Goal: Task Accomplishment & Management: Complete application form

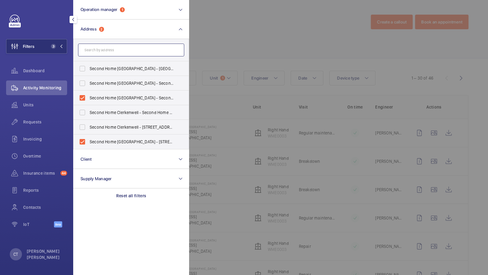
click at [92, 46] on input "text" at bounding box center [131, 50] width 106 height 13
click at [99, 102] on label "Second Home Spitalfields - Second Home Spitalfields, LONDON E1 5JL" at bounding box center [126, 98] width 106 height 15
click at [88, 102] on input "Second Home Spitalfields - Second Home Spitalfields, LONDON E1 5JL" at bounding box center [82, 98] width 12 height 12
checkbox input "false"
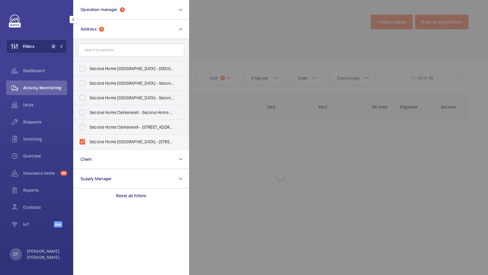
click at [105, 136] on label "Second Home Spitalfields - 68 Hanbury Street, E15JL LONDON, LONDON E1 5JL" at bounding box center [126, 141] width 106 height 15
click at [88, 136] on input "Second Home Spitalfields - 68 Hanbury Street, E15JL LONDON, LONDON E1 5JL" at bounding box center [82, 142] width 12 height 12
checkbox input "false"
click at [101, 48] on input "text" at bounding box center [131, 50] width 106 height 13
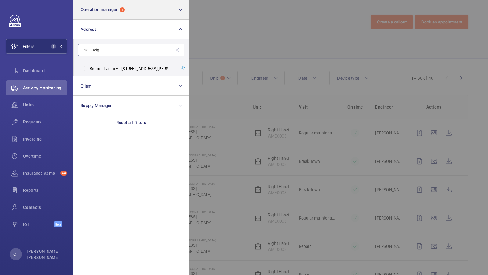
type input "se16 4dg"
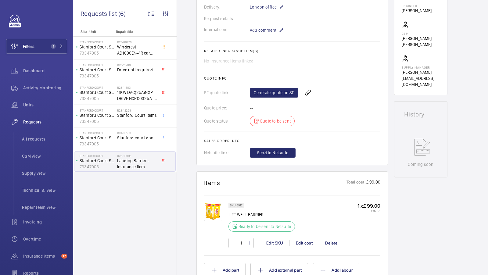
scroll to position [182, 0]
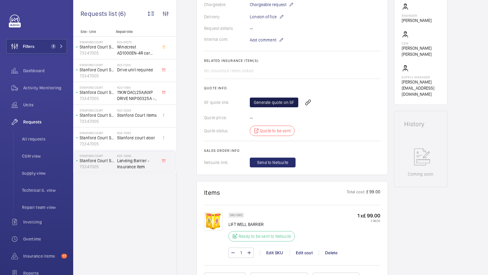
click at [270, 103] on link "Generate quote on SF" at bounding box center [274, 103] width 48 height 10
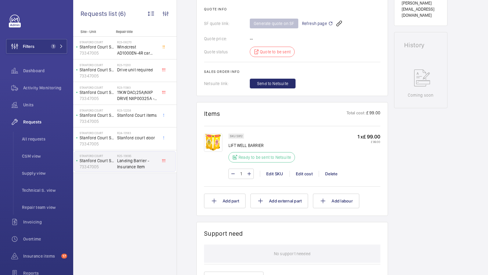
scroll to position [254, 0]
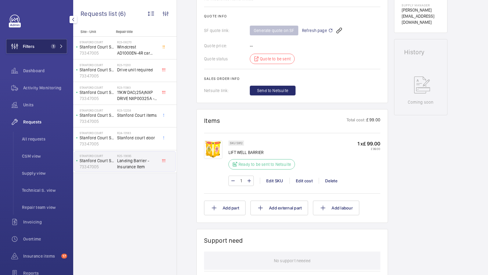
click at [44, 43] on button "Filters 1" at bounding box center [36, 46] width 61 height 15
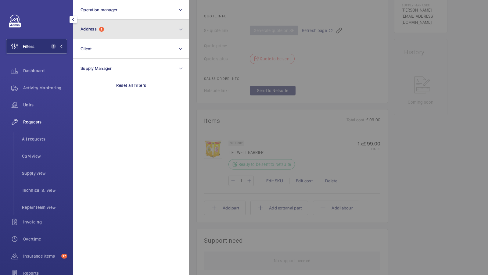
click at [102, 32] on span "Address 1" at bounding box center [91, 29] width 23 height 5
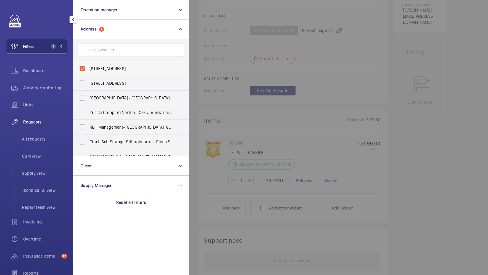
click at [111, 69] on span "Stanford Court - Stanford Court, LONDON SW7 4AB" at bounding box center [132, 69] width 84 height 6
click at [88, 69] on input "Stanford Court - Stanford Court, LONDON SW7 4AB" at bounding box center [82, 69] width 12 height 12
checkbox input "false"
click at [110, 51] on input "text" at bounding box center [131, 50] width 106 height 13
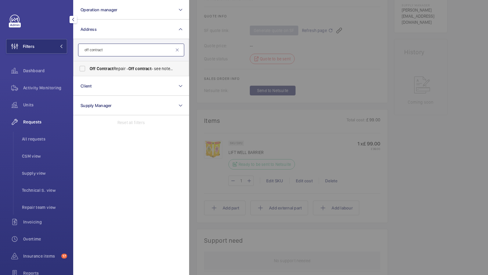
type input "off contract"
click at [118, 65] on label "Off Contract Repair - Off contract - see notes in description, LONDON XXXX" at bounding box center [126, 68] width 106 height 15
click at [88, 65] on input "Off Contract Repair - Off contract - see notes in description, LONDON XXXX" at bounding box center [82, 69] width 12 height 12
checkbox input "true"
click at [61, 44] on button "Filters 1" at bounding box center [36, 46] width 61 height 15
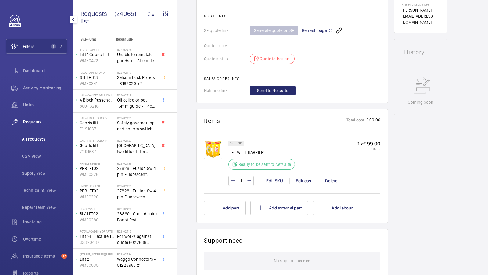
click at [38, 141] on span "All requests" at bounding box center [44, 139] width 45 height 6
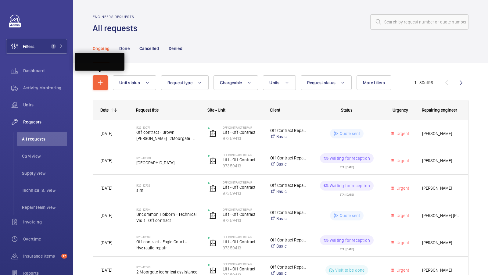
click at [108, 79] on div "Unit status Request type Chargeable Units Request status More filters Urgency R…" at bounding box center [281, 82] width 376 height 15
click at [103, 80] on mat-icon "button" at bounding box center [100, 82] width 7 height 7
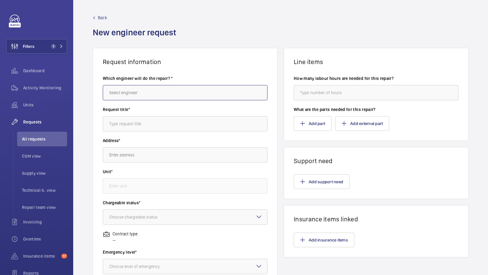
click at [119, 95] on input "text" at bounding box center [185, 92] width 165 height 15
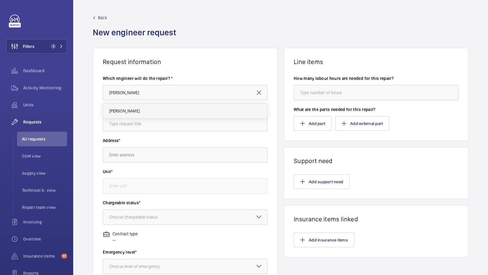
click at [135, 109] on mat-option "[PERSON_NAME]" at bounding box center [185, 111] width 164 height 15
type input "[PERSON_NAME]"
click at [134, 129] on input "text" at bounding box center [185, 123] width 165 height 15
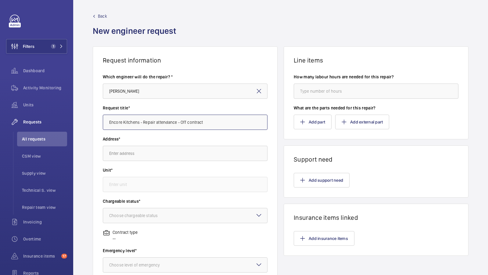
type input "Encore Kitchens - Repair attendance - Off contract"
click at [181, 154] on input "text" at bounding box center [185, 153] width 165 height 15
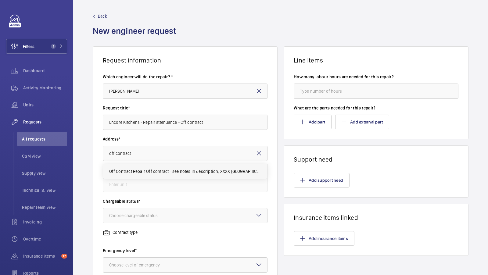
click at [139, 174] on span "Off Contract Repair Off contract - see notes in description, XXXX LONDON" at bounding box center [185, 171] width 152 height 6
type input "Off Contract Repair Off contract - see notes in description, XXXX LONDON"
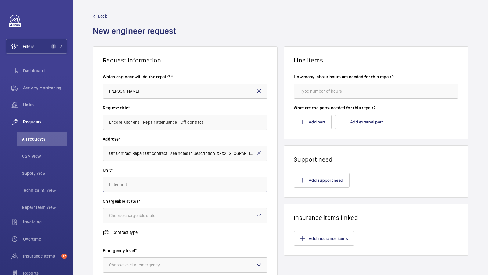
click at [133, 178] on input "text" at bounding box center [185, 184] width 165 height 15
click at [157, 213] on mat-option "97359413 - Lift - Off Contract" at bounding box center [185, 217] width 164 height 15
type input "97359413 - Lift - Off Contract"
click at [152, 213] on div "Choose chargeable status" at bounding box center [141, 216] width 64 height 6
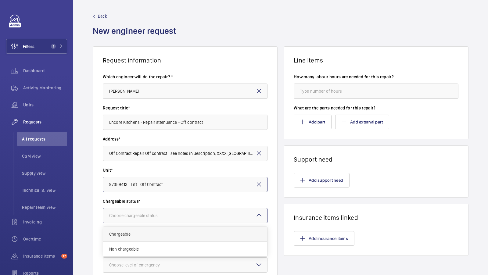
click at [138, 228] on div "Chargeable" at bounding box center [185, 234] width 164 height 15
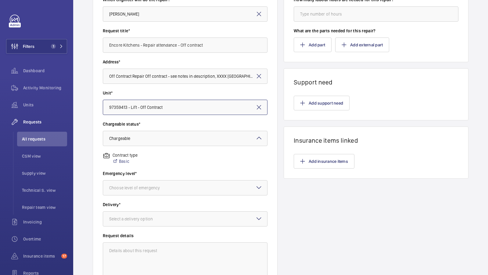
scroll to position [79, 0]
click at [160, 193] on div at bounding box center [185, 187] width 164 height 15
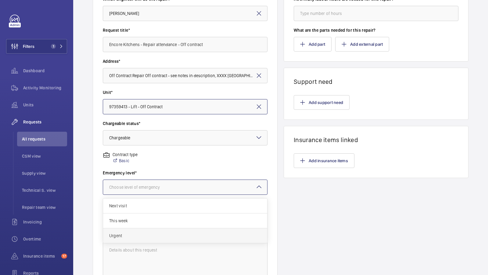
click at [130, 231] on div "Urgent" at bounding box center [185, 235] width 164 height 15
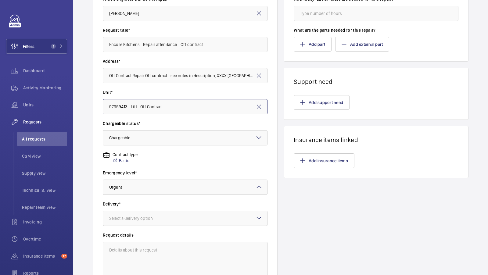
click at [159, 217] on div "Select a delivery option" at bounding box center [138, 218] width 59 height 6
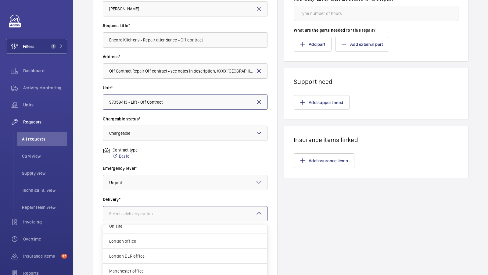
scroll to position [140, 0]
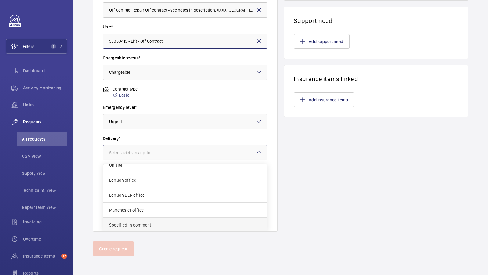
click at [151, 223] on span "Specified in comment" at bounding box center [185, 225] width 152 height 6
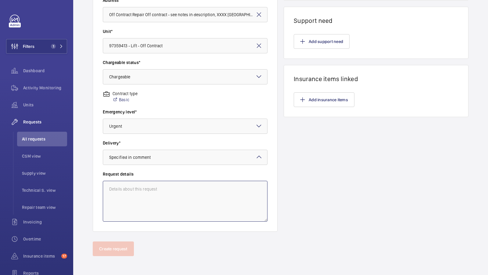
click at [149, 188] on textarea at bounding box center [185, 201] width 165 height 41
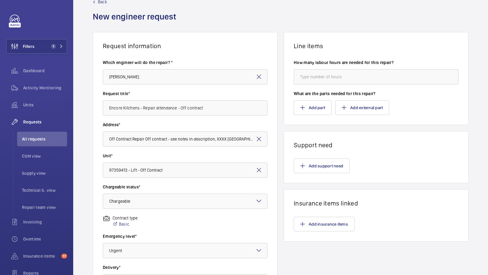
scroll to position [15, 0]
click at [321, 163] on button "Add support need" at bounding box center [322, 166] width 56 height 15
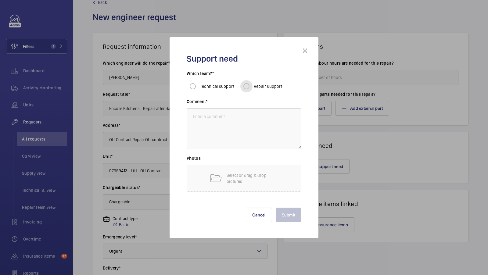
click at [243, 85] on input "Repair support" at bounding box center [246, 86] width 12 height 12
radio input "true"
click at [231, 123] on textarea at bounding box center [244, 128] width 115 height 41
click at [192, 116] on textarea "Repairs to attend" at bounding box center [244, 128] width 115 height 41
click at [227, 116] on textarea "Encore Kitchens of contract Repairs to attend" at bounding box center [244, 128] width 115 height 41
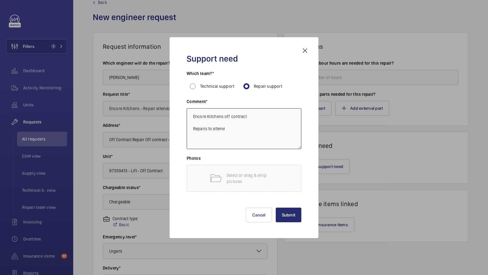
click at [249, 132] on textarea "Encore Kitchens off contract Repairs to attend" at bounding box center [244, 128] width 115 height 41
click at [191, 141] on textarea "Encore Kitchens off contract Repairs to attend Platform Safety mechanism bent a…" at bounding box center [244, 128] width 115 height 41
click at [230, 131] on textarea "Encore Kitchens off contract Repairs to attend Platform Safety mechanism bent a…" at bounding box center [244, 128] width 115 height 41
click at [192, 142] on textarea "Encore Kitchens off contract Repairs to attend for below Platform Safety mechan…" at bounding box center [244, 128] width 115 height 41
click at [297, 141] on textarea "Encore Kitchens off contract Repairs to attend for below "Platform Safety mecha…" at bounding box center [244, 128] width 115 height 41
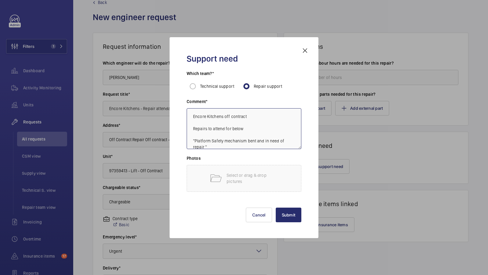
scroll to position [1, 0]
type textarea "Encore Kitchens off contract Repairs to attend for below "Platform Safety mecha…"
click at [285, 213] on button "Submit" at bounding box center [289, 215] width 26 height 15
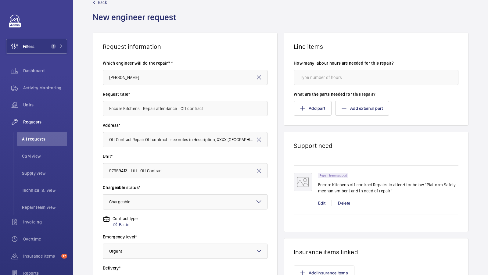
scroll to position [140, 0]
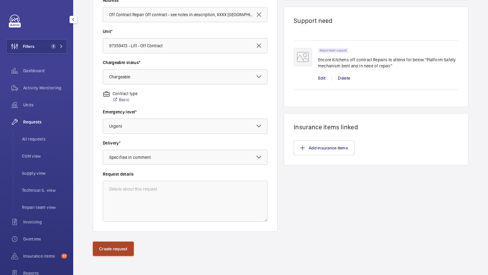
click at [118, 255] on button "Create request" at bounding box center [113, 248] width 41 height 15
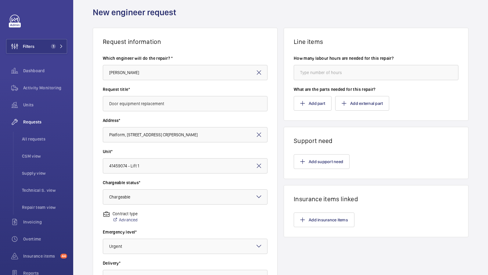
scroll to position [16, 0]
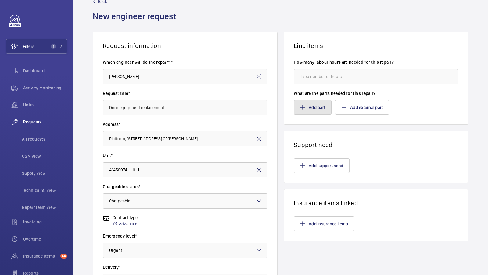
click at [307, 106] on button "Add part" at bounding box center [313, 107] width 38 height 15
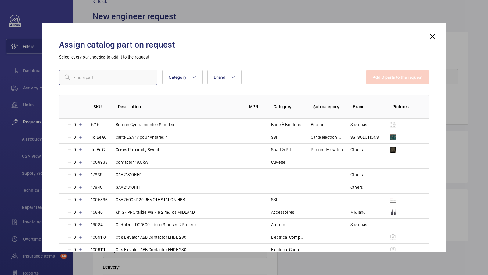
click at [140, 77] on input "text" at bounding box center [108, 77] width 98 height 15
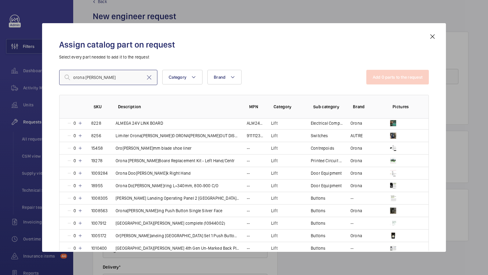
scroll to position [0, 0]
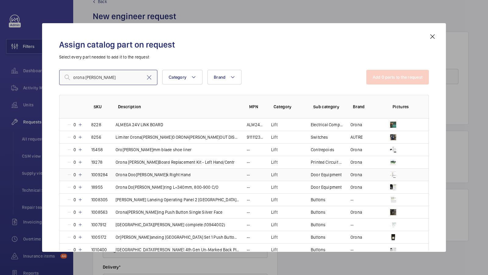
type input "orona [PERSON_NAME]"
click at [434, 35] on mat-icon at bounding box center [432, 36] width 7 height 7
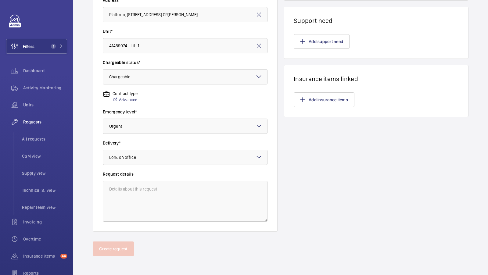
scroll to position [77, 0]
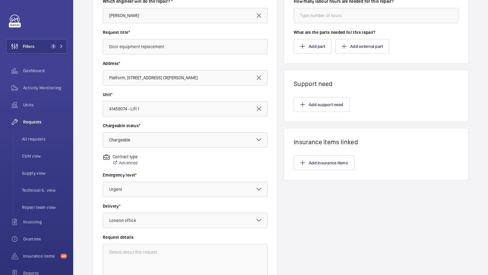
click at [282, 140] on div "Request information Which engineer will do the repair? * Keith Bishop Request t…" at bounding box center [280, 138] width 415 height 334
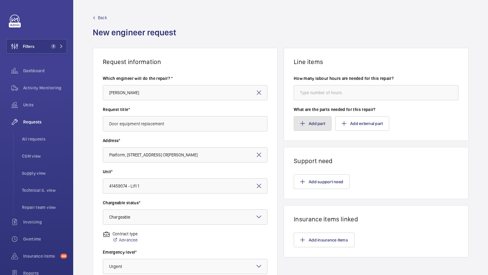
click at [310, 129] on button "Add part" at bounding box center [313, 123] width 38 height 15
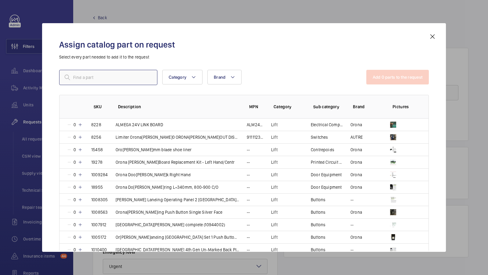
click at [109, 82] on input "text" at bounding box center [108, 77] width 98 height 15
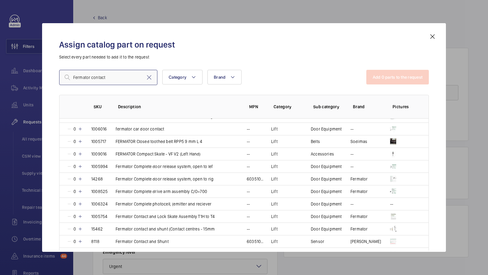
scroll to position [136, 0]
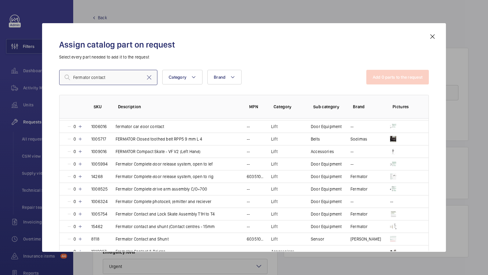
click at [121, 77] on input "Fermator contact" at bounding box center [108, 77] width 98 height 15
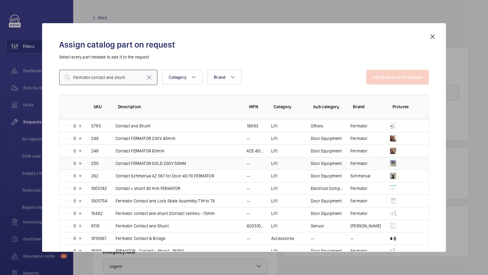
scroll to position [0, 0]
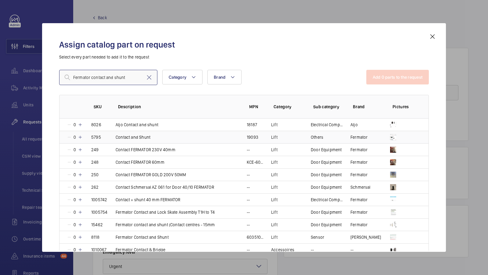
type input "Fermator contact and shunt"
click at [129, 139] on p "Contact and Shunt" at bounding box center [133, 137] width 35 height 6
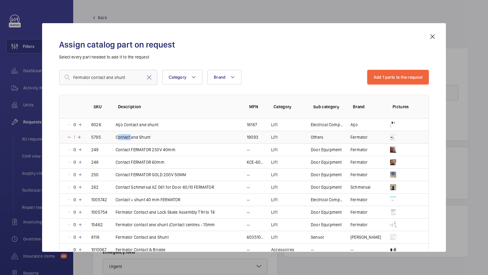
click at [129, 139] on p "Contact and Shunt" at bounding box center [133, 137] width 35 height 6
click at [285, 77] on div "Fermator contact and shunt Category Brand More filters Reset all filters" at bounding box center [213, 77] width 308 height 15
click at [382, 81] on button "Add 1 parts to the request" at bounding box center [398, 77] width 62 height 15
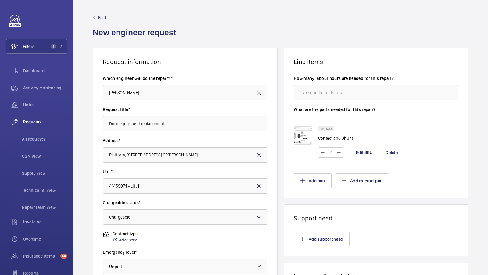
click at [281, 59] on div "Request information Which engineer will do the repair? * Keith Bishop Request t…" at bounding box center [280, 215] width 415 height 334
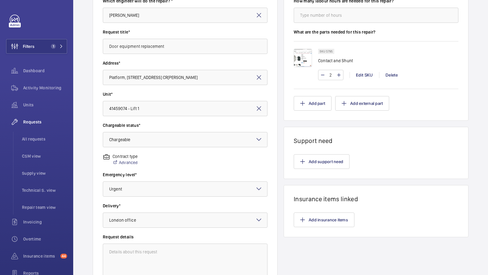
scroll to position [77, 0]
click at [311, 99] on button "Add part" at bounding box center [313, 103] width 38 height 15
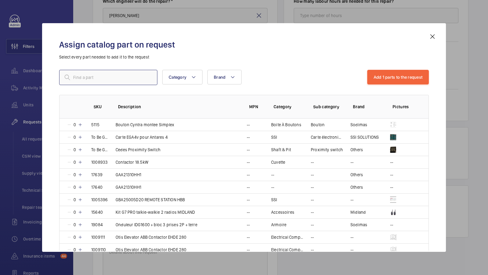
click at [101, 75] on input "text" at bounding box center [108, 77] width 98 height 15
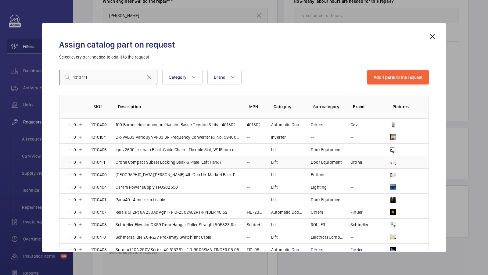
type input "1010411"
click at [163, 162] on p "Orona Compact Subset Locking Beak & Plate (Left Hand)" at bounding box center [168, 162] width 105 height 6
click at [98, 79] on input "1010411" at bounding box center [108, 77] width 98 height 15
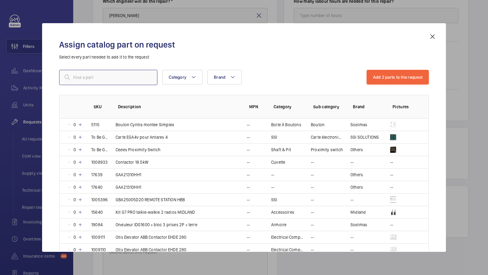
type input "F"
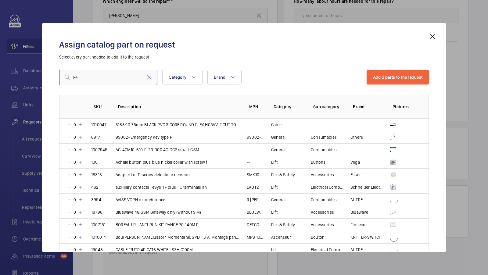
type input "F"
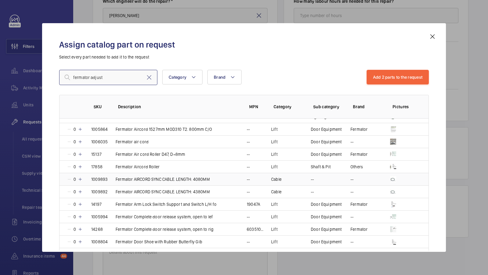
scroll to position [0, 0]
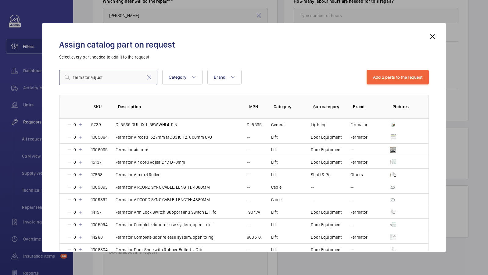
click at [115, 79] on input "fermator adjust" at bounding box center [108, 77] width 98 height 15
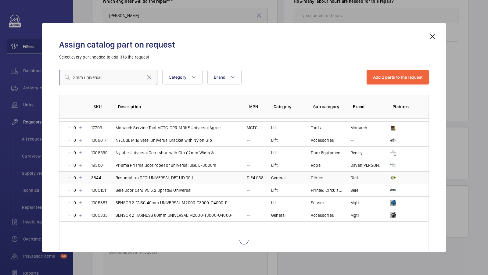
scroll to position [511, 0]
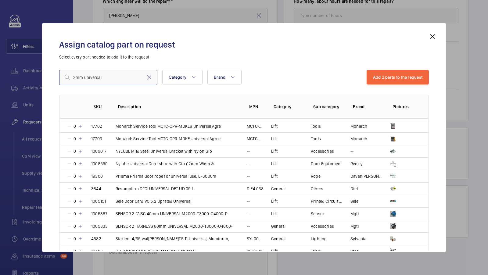
click at [107, 79] on input "3mm universal" at bounding box center [108, 77] width 98 height 15
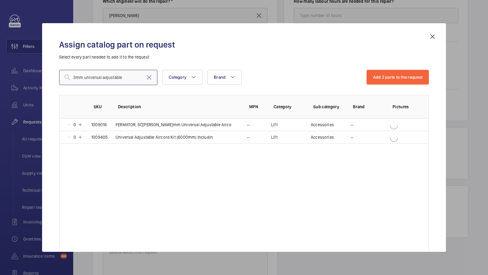
scroll to position [0, 0]
type input "3mm universal adjustable"
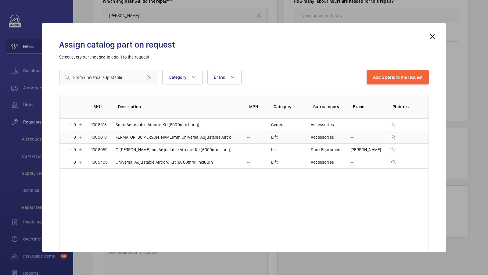
click at [196, 136] on p "FERMATOR, SCHINDLER 3mm Universal Adjustable Airco" at bounding box center [174, 137] width 116 height 6
drag, startPoint x: 384, startPoint y: 80, endPoint x: 293, endPoint y: 98, distance: 92.9
click at [384, 80] on button "Add 3 parts to the request" at bounding box center [397, 77] width 63 height 15
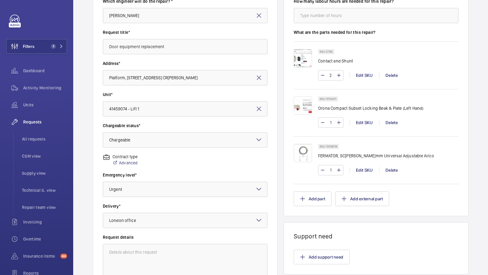
click at [278, 96] on div "Request information Which engineer will do the repair? * Keith Bishop Request t…" at bounding box center [280, 157] width 415 height 372
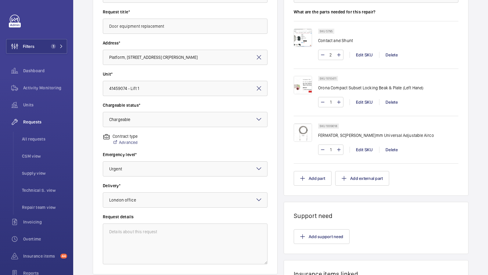
scroll to position [102, 0]
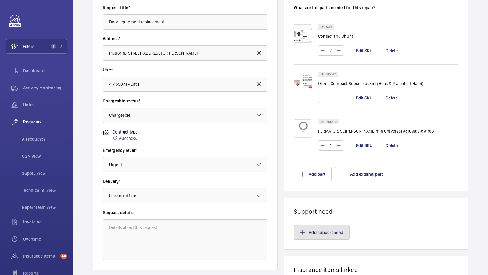
click at [321, 234] on button "Add support need" at bounding box center [322, 232] width 56 height 15
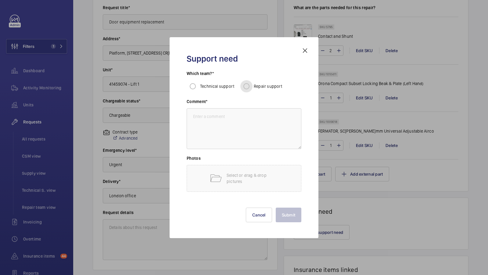
click at [245, 87] on input "Repair support" at bounding box center [246, 86] width 12 height 12
radio input "true"
click at [232, 118] on textarea at bounding box center [244, 128] width 115 height 41
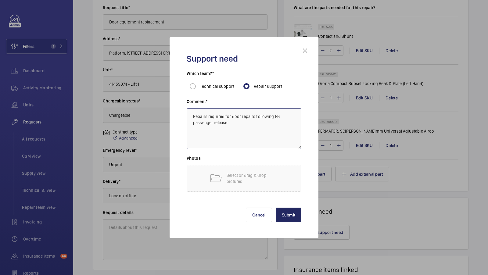
type textarea "Repairs required for door repairs following FB passenger release."
click at [288, 208] on button "Submit" at bounding box center [289, 215] width 26 height 15
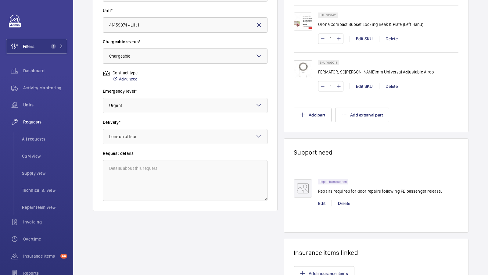
scroll to position [219, 0]
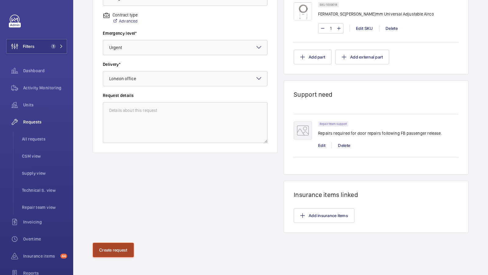
click at [113, 245] on button "Create request" at bounding box center [113, 250] width 41 height 15
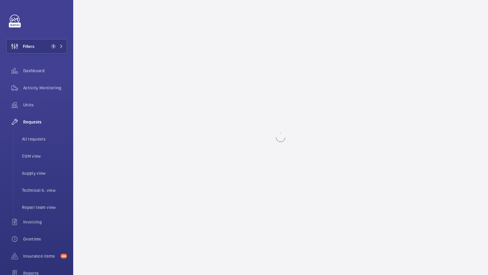
scroll to position [0, 0]
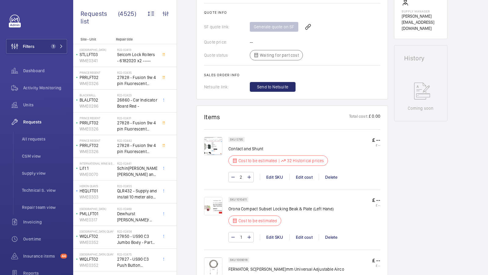
scroll to position [348, 0]
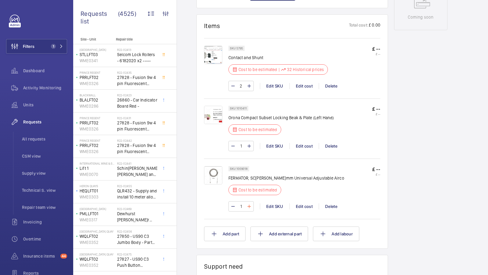
click at [248, 204] on mat-icon at bounding box center [249, 206] width 5 height 7
type input "2"
click at [407, 193] on div "Stopped Lift 1 41459074 See recent activities Platform, The Boulevard The Boule…" at bounding box center [420, 92] width 53 height 763
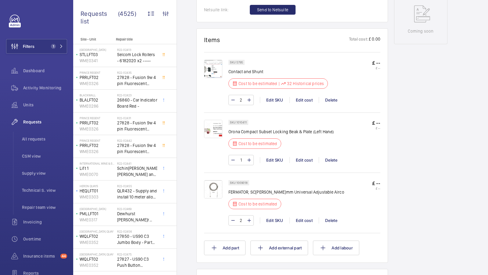
scroll to position [334, 0]
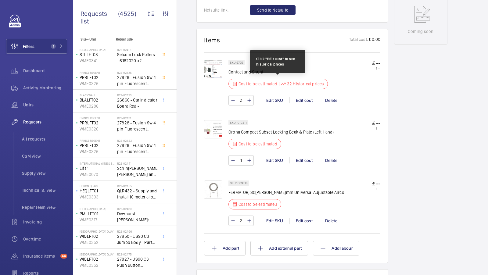
click at [310, 85] on p "32 Historical prices" at bounding box center [305, 84] width 37 height 6
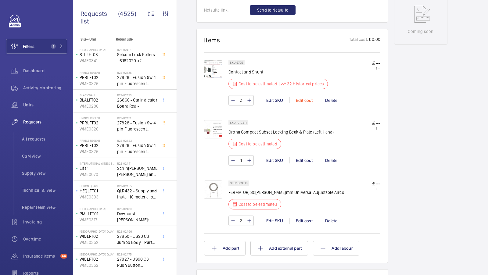
click at [306, 101] on div "Edit cost" at bounding box center [303, 100] width 29 height 6
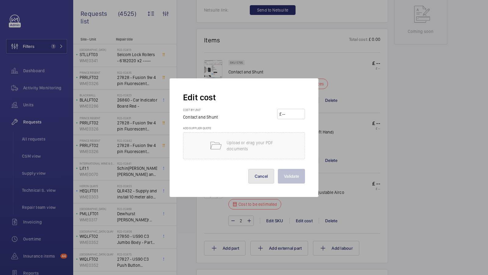
click at [264, 176] on button "Cancel" at bounding box center [261, 176] width 26 height 15
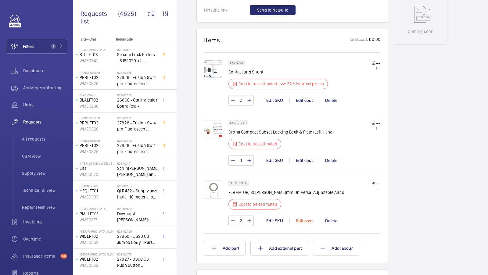
click at [303, 219] on div "Edit cost" at bounding box center [303, 221] width 29 height 6
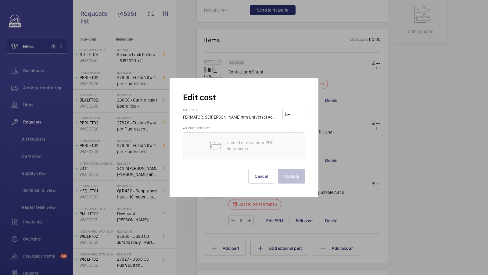
click at [293, 114] on input "number" at bounding box center [295, 114] width 16 height 10
type input "18"
click at [293, 175] on button "Validate" at bounding box center [291, 176] width 27 height 15
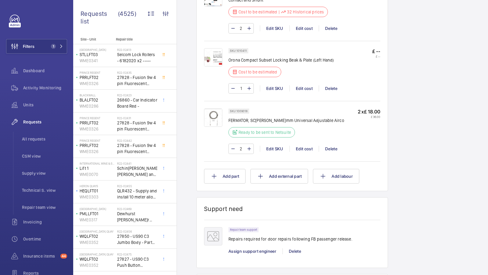
scroll to position [337, 0]
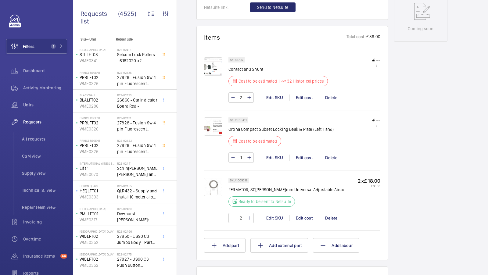
click at [211, 127] on img at bounding box center [213, 126] width 18 height 18
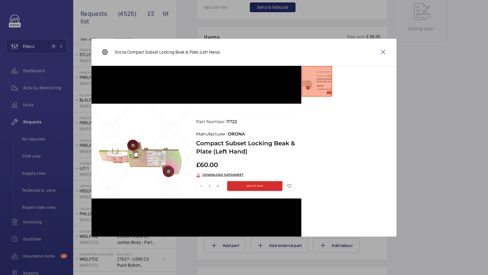
click at [381, 50] on wm-front-icon-button at bounding box center [383, 52] width 15 height 15
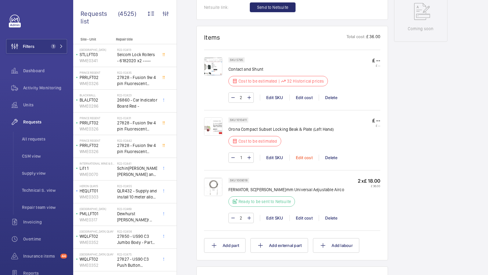
click at [304, 156] on div "Edit cost" at bounding box center [303, 158] width 29 height 6
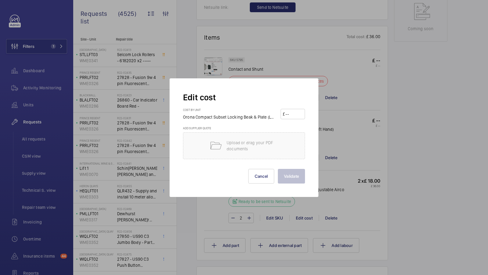
click at [293, 114] on input "number" at bounding box center [294, 114] width 18 height 10
type input "5"
type input "60"
click at [289, 175] on button "Validate" at bounding box center [291, 176] width 27 height 15
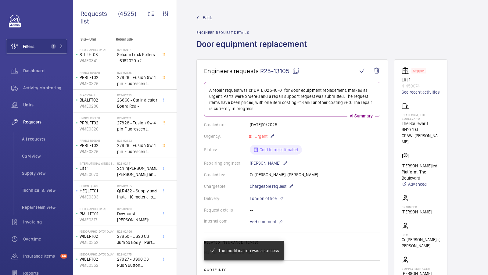
scroll to position [288, 0]
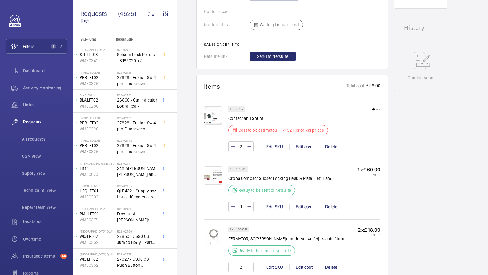
click at [218, 113] on img at bounding box center [213, 115] width 18 height 18
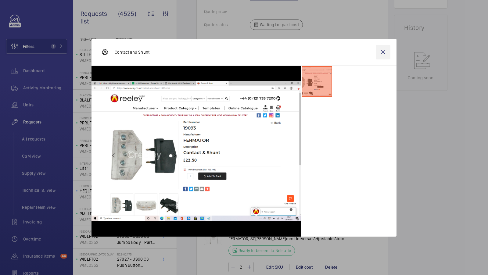
click at [381, 51] on wm-front-icon-button at bounding box center [383, 52] width 15 height 15
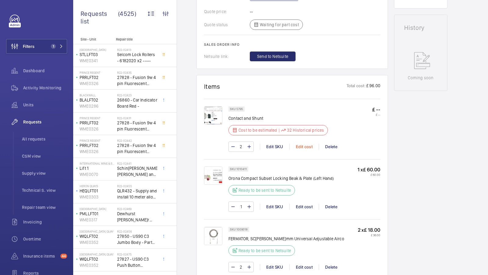
click at [304, 145] on div "Edit cost" at bounding box center [303, 147] width 29 height 6
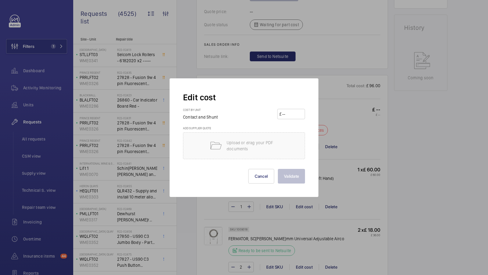
click at [293, 117] on input "number" at bounding box center [291, 114] width 21 height 10
type input "25"
click at [297, 179] on button "Validate" at bounding box center [291, 176] width 27 height 15
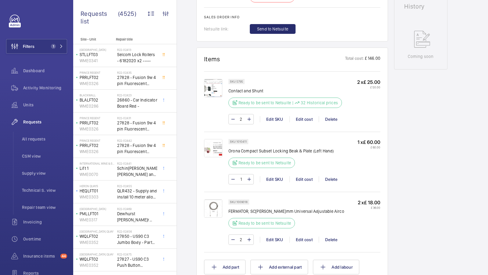
scroll to position [434, 0]
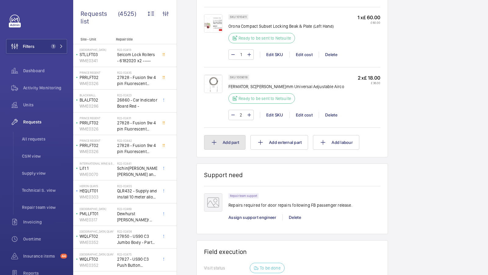
click at [225, 141] on button "Add part" at bounding box center [224, 142] width 41 height 15
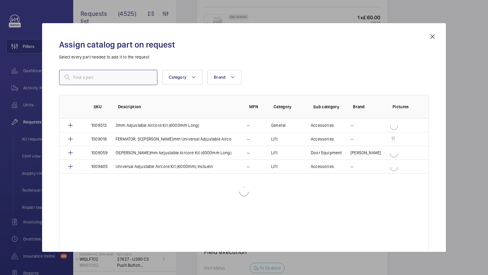
click at [91, 77] on input "text" at bounding box center [108, 77] width 98 height 15
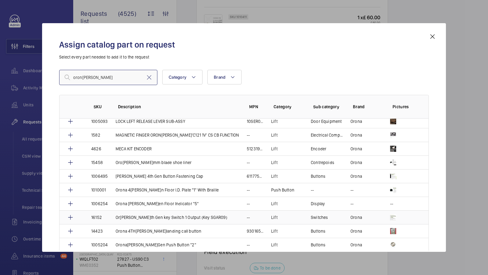
scroll to position [513, 0]
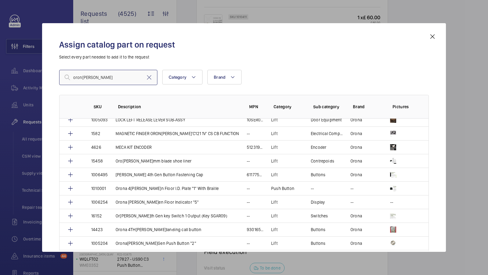
click at [99, 79] on input "orona" at bounding box center [108, 77] width 98 height 15
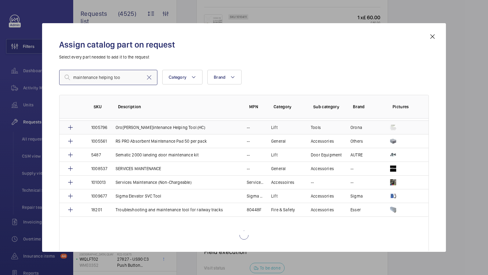
scroll to position [66, 0]
type input "maintenance helping too"
click at [161, 127] on p "[PERSON_NAME] Maintenance Helping Tool (HC)" at bounding box center [161, 127] width 90 height 6
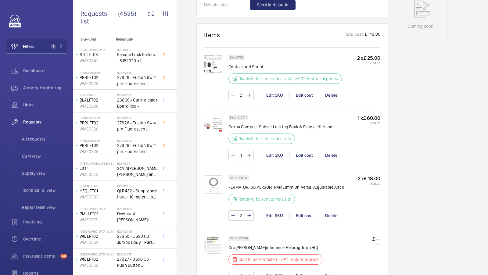
scroll to position [362, 0]
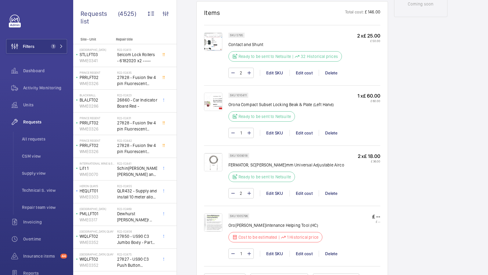
click at [399, 141] on div "Stopped Lift 1 41459074 See recent activities Platform, The Boulevard The Boule…" at bounding box center [420, 109] width 53 height 823
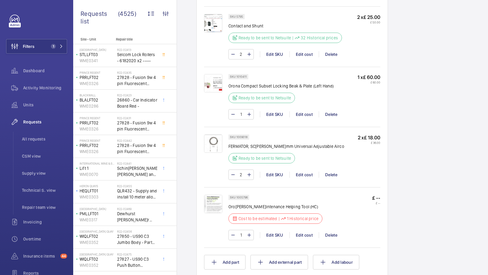
scroll to position [386, 0]
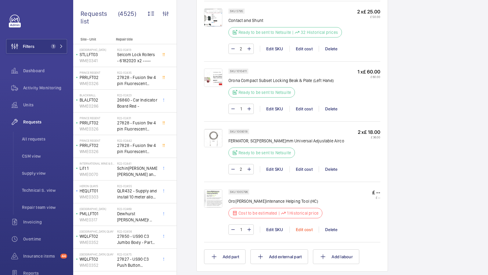
click at [304, 227] on div "Edit cost" at bounding box center [303, 230] width 29 height 6
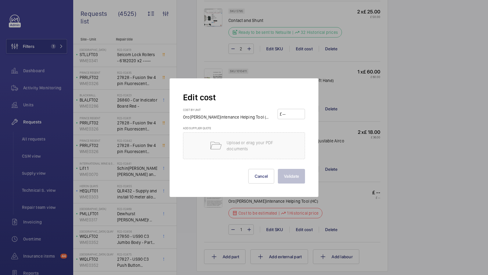
click at [297, 113] on input "number" at bounding box center [292, 114] width 21 height 10
type input "3963.12"
click at [291, 168] on div "Validate Cancel" at bounding box center [244, 171] width 122 height 24
click at [295, 175] on button "Validate" at bounding box center [291, 176] width 27 height 15
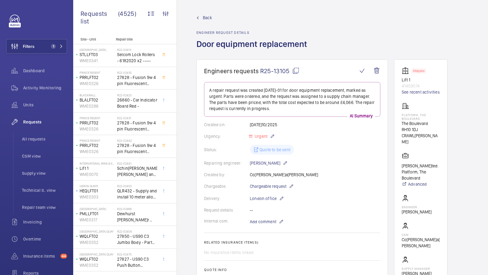
scroll to position [400, 0]
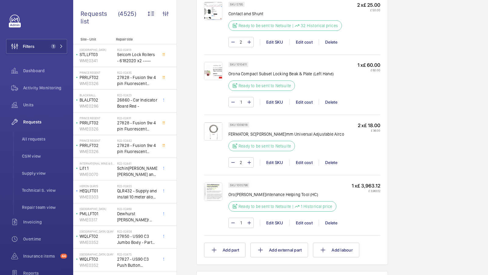
scroll to position [338, 0]
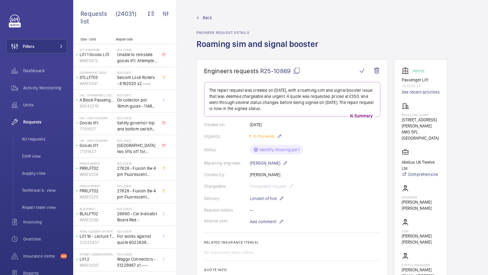
scroll to position [315, 0]
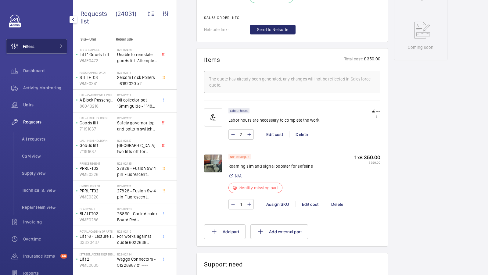
click at [56, 53] on button "Filters" at bounding box center [36, 46] width 61 height 15
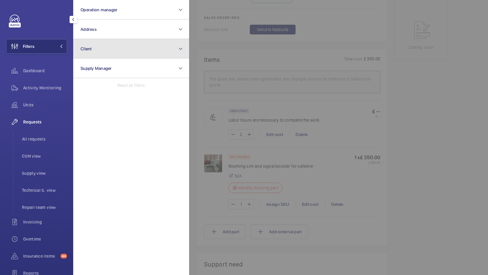
click at [133, 39] on button "Client" at bounding box center [131, 49] width 116 height 20
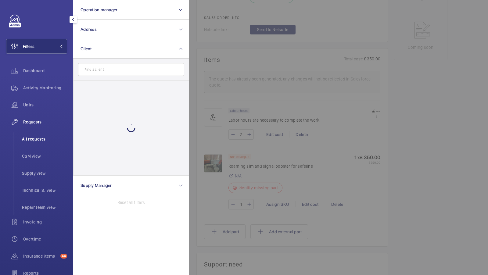
drag, startPoint x: 36, startPoint y: 144, endPoint x: 43, endPoint y: 140, distance: 8.2
click at [36, 144] on li "All requests" at bounding box center [42, 139] width 50 height 15
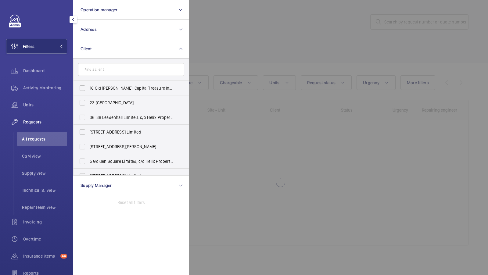
click at [371, 49] on div at bounding box center [433, 137] width 488 height 275
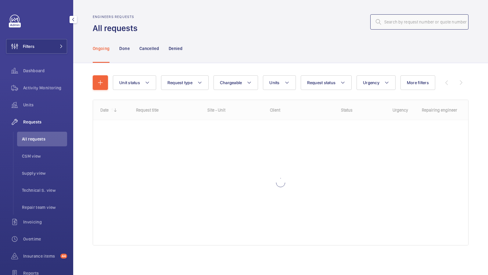
click at [398, 22] on input "text" at bounding box center [419, 21] width 98 height 15
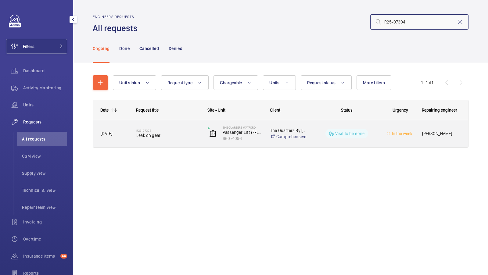
type input "R25-07304"
click at [165, 142] on div "R25-07304 Leak on gear" at bounding box center [167, 134] width 63 height 18
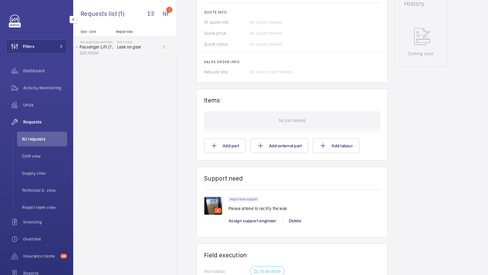
scroll to position [309, 0]
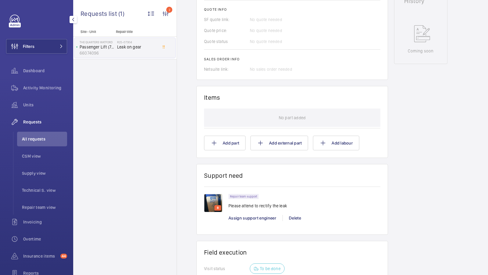
click at [213, 204] on img at bounding box center [213, 203] width 18 height 18
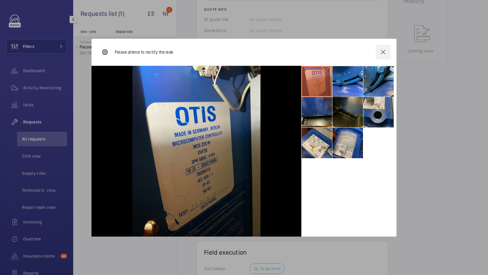
click at [383, 53] on wm-front-icon-button at bounding box center [383, 52] width 15 height 15
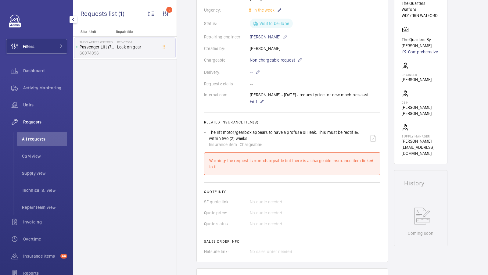
scroll to position [104, 0]
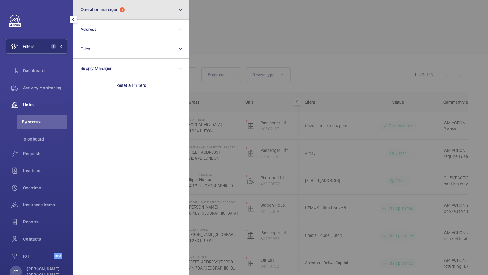
click at [140, 9] on button "Operation manager 1" at bounding box center [131, 10] width 116 height 20
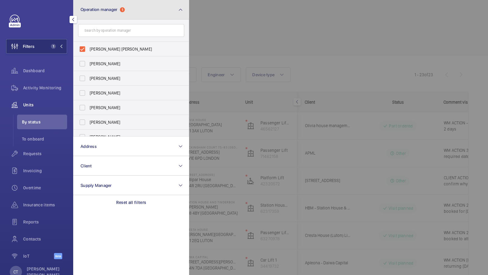
click at [176, 13] on button "Operation manager 1" at bounding box center [131, 10] width 116 height 20
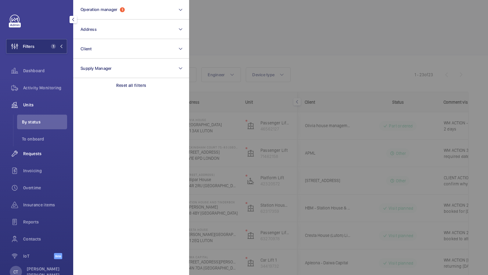
click at [43, 151] on span "Requests" at bounding box center [45, 154] width 44 height 6
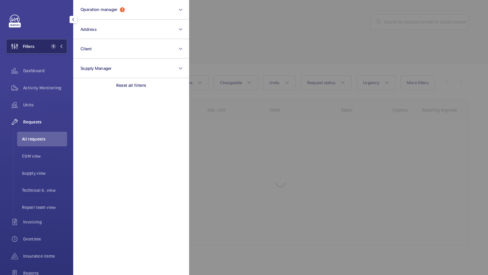
click at [33, 43] on span "Filters" at bounding box center [29, 46] width 12 height 6
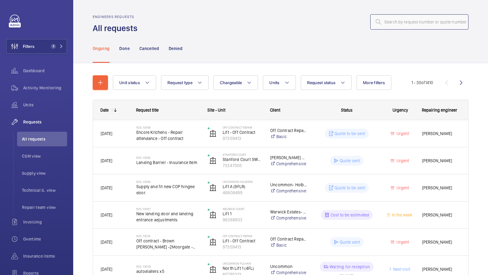
click at [410, 25] on input "text" at bounding box center [419, 21] width 98 height 15
paste input "R25-07283"
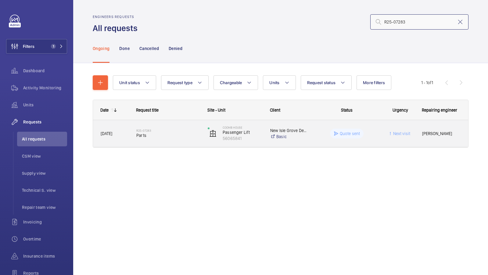
type input "R25-07283"
click at [179, 137] on span "Parts" at bounding box center [167, 135] width 63 height 6
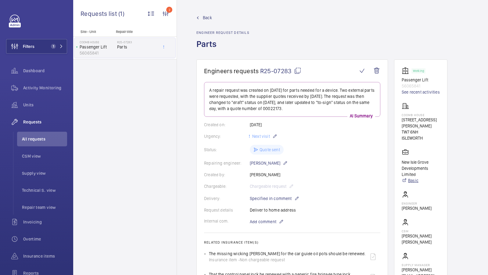
click at [416, 177] on link "Basic" at bounding box center [421, 180] width 38 height 6
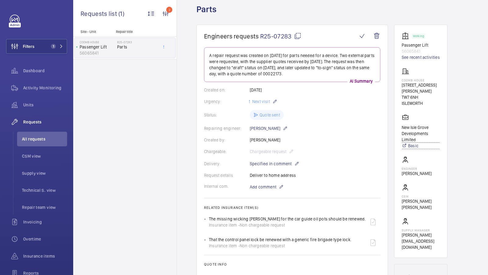
scroll to position [35, 0]
click at [344, 177] on div "Request details Deliver to home address" at bounding box center [292, 175] width 176 height 6
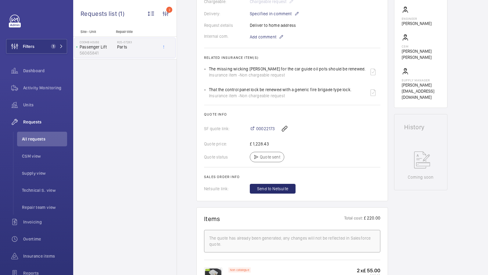
scroll to position [187, 0]
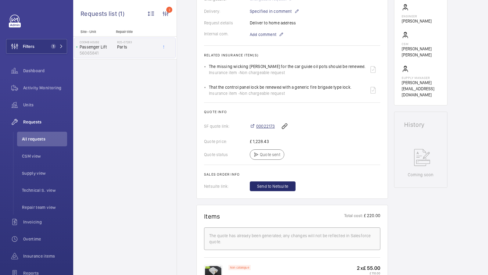
click at [265, 126] on span "00022173" at bounding box center [265, 126] width 19 height 6
click at [49, 48] on span "1" at bounding box center [51, 46] width 7 height 5
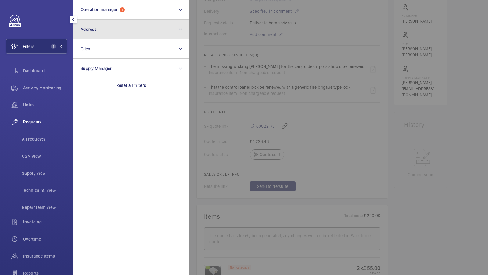
click at [113, 35] on button "Address" at bounding box center [131, 30] width 116 height 20
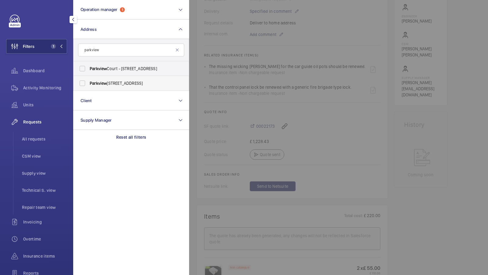
type input "parkview"
click at [96, 83] on span "Parkview" at bounding box center [98, 83] width 17 height 5
click at [88, 83] on input "Parkview - Great West Road, BRENTFORD TW8 9GU" at bounding box center [82, 83] width 12 height 12
checkbox input "true"
click at [49, 45] on span "2" at bounding box center [51, 46] width 7 height 5
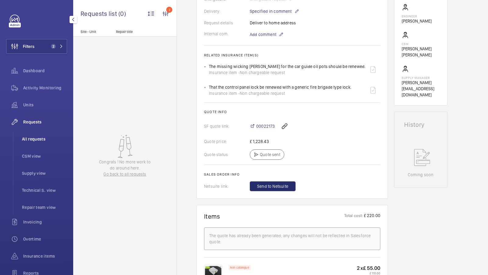
click at [34, 135] on li "All requests" at bounding box center [42, 139] width 50 height 15
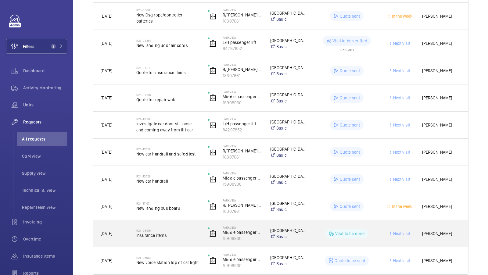
scroll to position [228, 0]
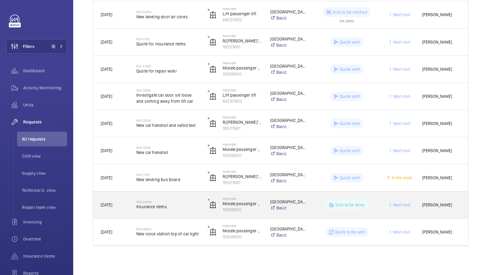
click at [178, 210] on div "R24-08594 Insurance items" at bounding box center [167, 205] width 63 height 18
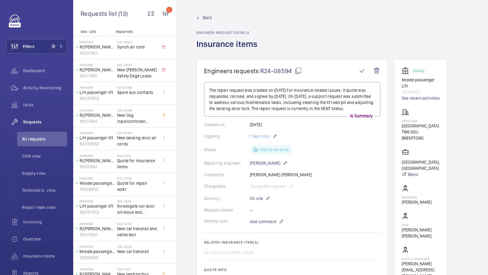
click at [204, 19] on span "Back" at bounding box center [207, 18] width 9 height 6
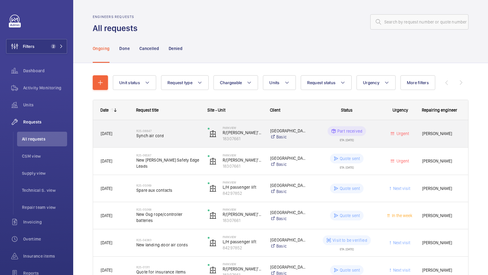
click at [179, 135] on span "Synch air cord" at bounding box center [167, 136] width 63 height 6
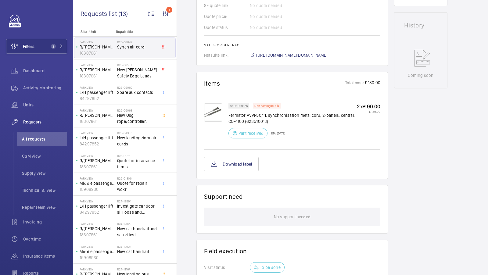
scroll to position [309, 0]
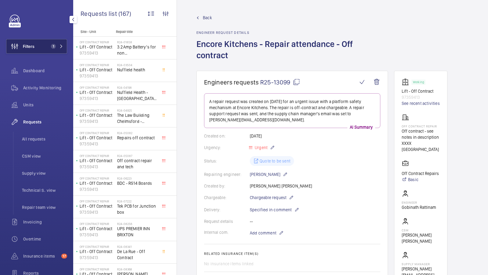
click at [57, 42] on button "Filters 1" at bounding box center [36, 46] width 61 height 15
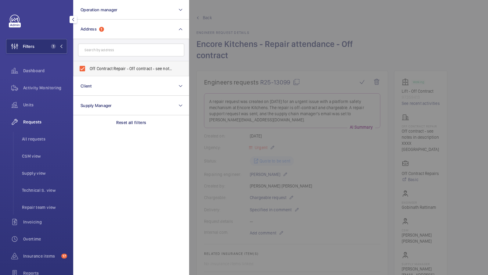
click at [94, 71] on label "Off Contract Repair - Off contract - see notes in description, [GEOGRAPHIC_DATA…" at bounding box center [126, 68] width 106 height 15
click at [88, 71] on input "Off Contract Repair - Off contract - see notes in description, [GEOGRAPHIC_DATA…" at bounding box center [82, 69] width 12 height 12
checkbox input "false"
click at [95, 52] on input "text" at bounding box center [131, 50] width 106 height 13
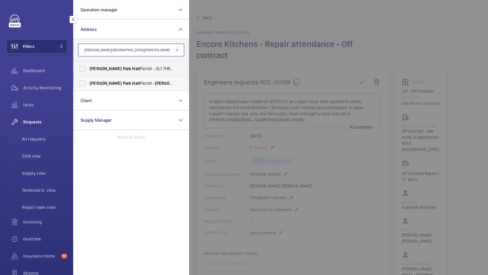
type input "[PERSON_NAME][GEOGRAPHIC_DATA][PERSON_NAME]"
click at [104, 82] on span "[PERSON_NAME]" at bounding box center [106, 83] width 32 height 5
click at [88, 82] on input "[PERSON_NAME][GEOGRAPHIC_DATA] - [STREET_ADDRESS]" at bounding box center [82, 83] width 12 height 12
checkbox input "true"
click at [100, 69] on span "[PERSON_NAME]" at bounding box center [106, 68] width 32 height 5
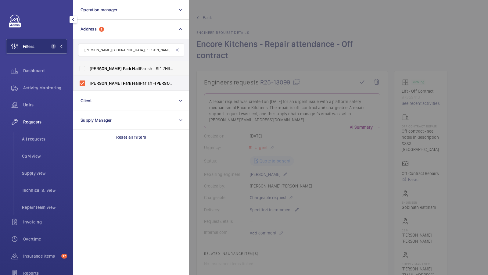
click at [88, 69] on input "[PERSON_NAME][STREET_ADDRESS]" at bounding box center [82, 69] width 12 height 12
checkbox input "true"
click at [35, 143] on li "All requests" at bounding box center [42, 139] width 50 height 15
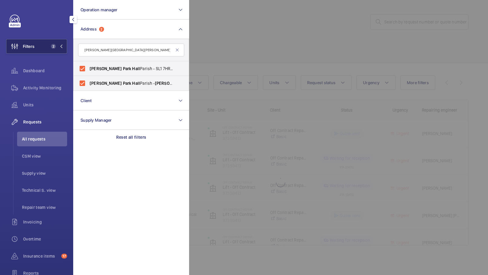
click at [47, 52] on button "Filters 2" at bounding box center [36, 46] width 61 height 15
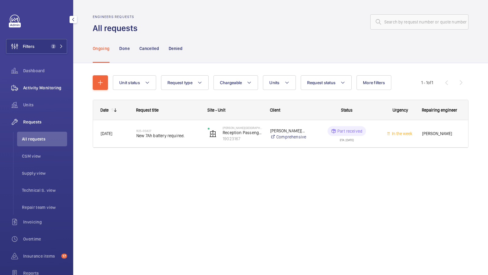
click at [51, 87] on span "Activity Monitoring" at bounding box center [45, 88] width 44 height 6
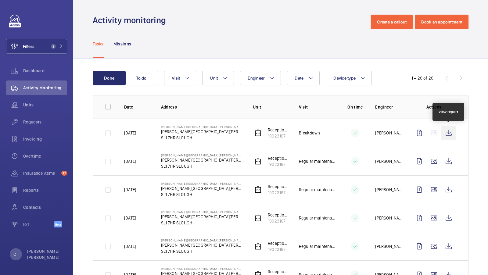
click at [449, 130] on wm-front-icon-button at bounding box center [448, 133] width 15 height 15
click at [36, 121] on span "Requests" at bounding box center [45, 122] width 44 height 6
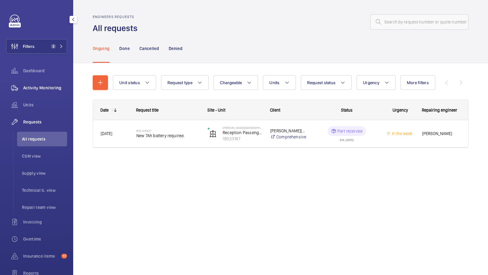
click at [46, 86] on span "Activity Monitoring" at bounding box center [45, 88] width 44 height 6
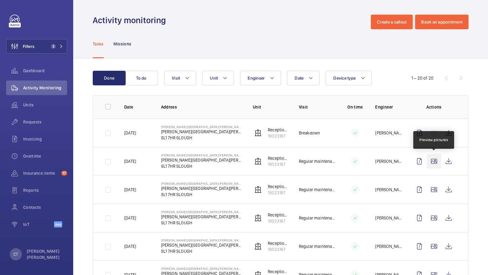
click at [434, 161] on wm-front-icon-button at bounding box center [434, 161] width 15 height 15
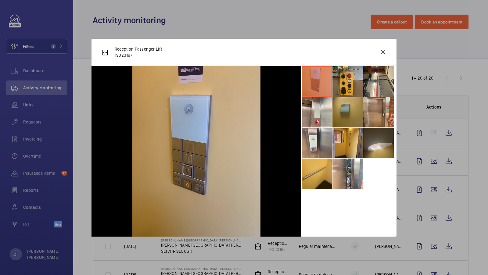
click at [386, 141] on li at bounding box center [378, 143] width 30 height 30
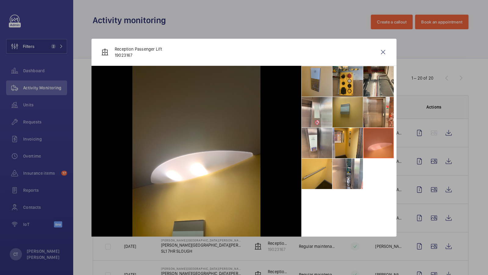
click at [327, 86] on li at bounding box center [317, 81] width 30 height 30
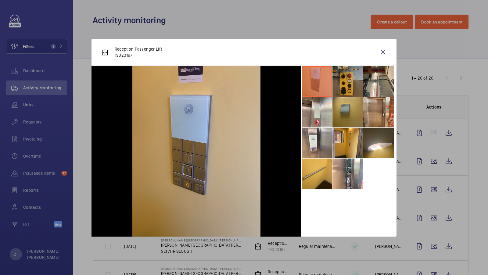
click at [340, 77] on li at bounding box center [347, 81] width 30 height 30
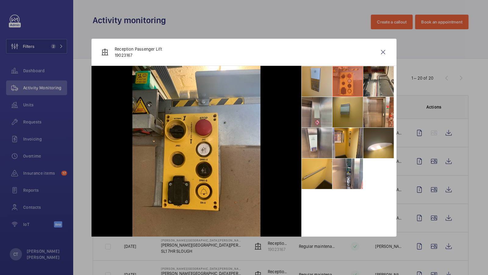
click at [323, 112] on li at bounding box center [317, 112] width 30 height 30
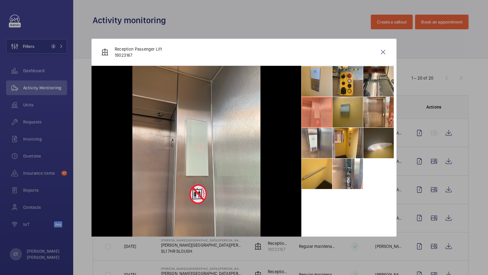
click at [375, 152] on li at bounding box center [378, 143] width 30 height 30
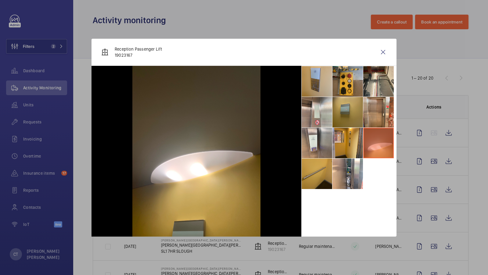
click at [324, 172] on li at bounding box center [317, 174] width 30 height 30
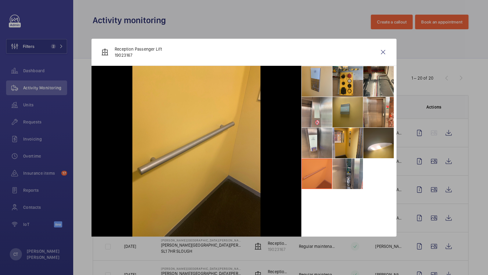
click at [346, 174] on li at bounding box center [347, 174] width 30 height 30
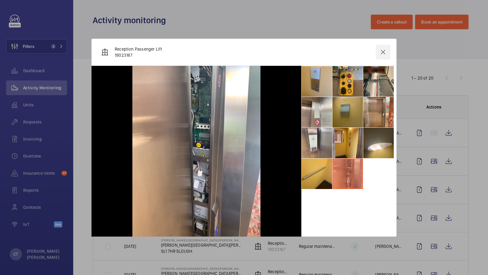
click at [384, 52] on wm-front-icon-button at bounding box center [383, 52] width 15 height 15
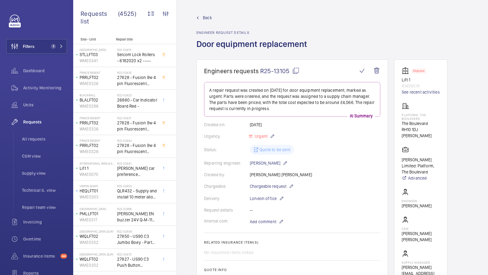
click at [37, 104] on span "Units" at bounding box center [45, 105] width 44 height 6
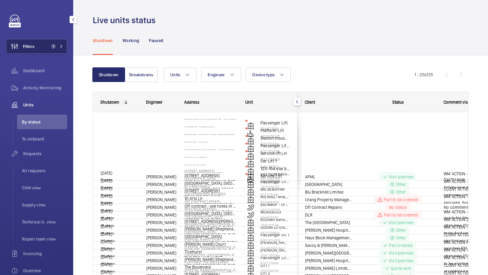
click at [49, 43] on button "Filters 1" at bounding box center [36, 46] width 61 height 15
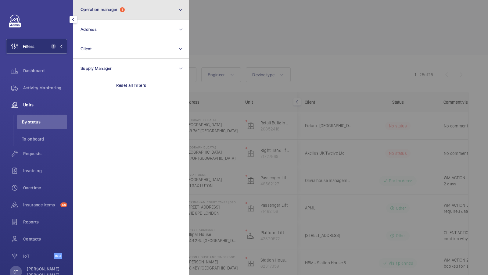
click at [121, 13] on button "Operation manager 1" at bounding box center [131, 10] width 116 height 20
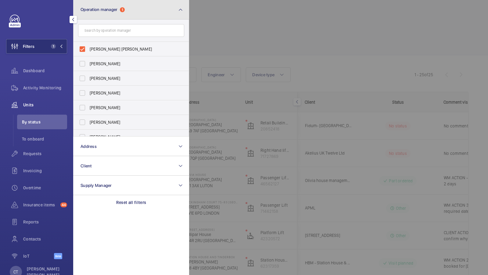
click at [121, 12] on button "Operation manager 1" at bounding box center [131, 10] width 116 height 20
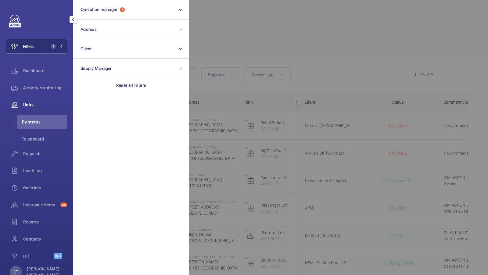
click at [323, 156] on div at bounding box center [433, 137] width 488 height 275
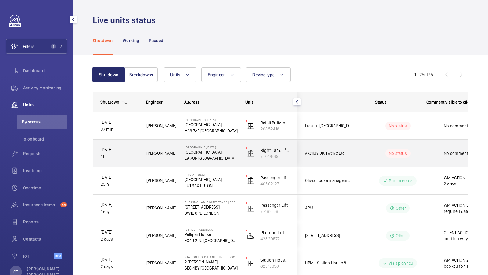
scroll to position [0, 110]
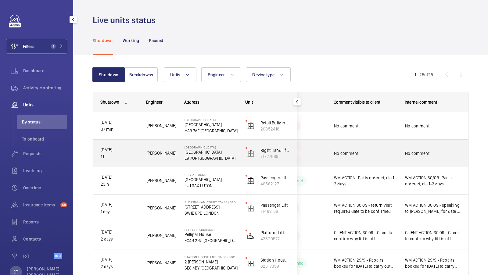
click at [402, 156] on div "No comment" at bounding box center [433, 153] width 70 height 26
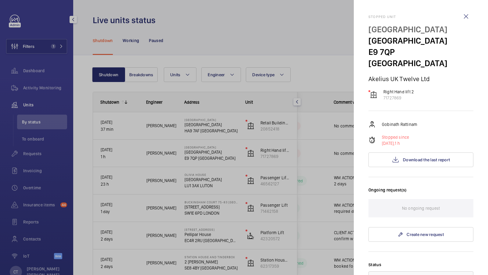
scroll to position [8, 0]
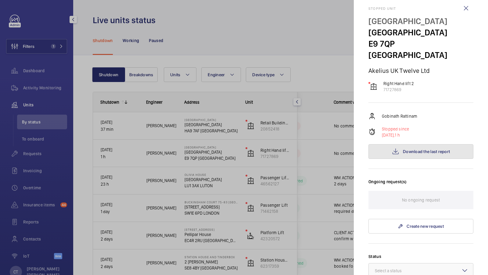
click at [404, 145] on button "Download the last report" at bounding box center [420, 151] width 105 height 15
click at [318, 149] on div at bounding box center [244, 137] width 488 height 275
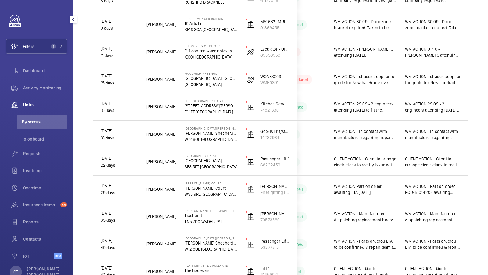
scroll to position [434, 0]
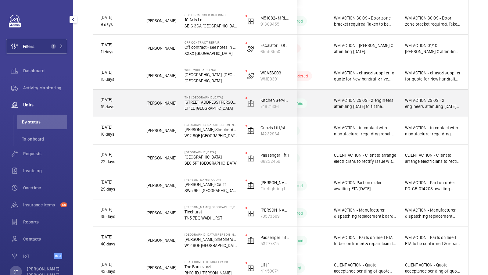
drag, startPoint x: 184, startPoint y: 108, endPoint x: 218, endPoint y: 109, distance: 34.2
click at [219, 109] on p "E1 1EE [GEOGRAPHIC_DATA]" at bounding box center [210, 108] width 53 height 6
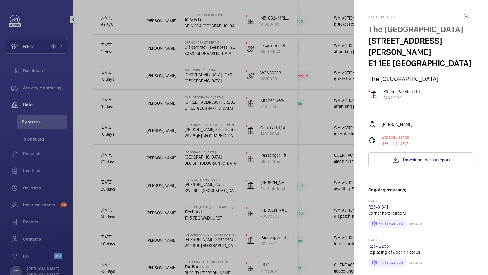
click at [329, 128] on div at bounding box center [244, 137] width 488 height 275
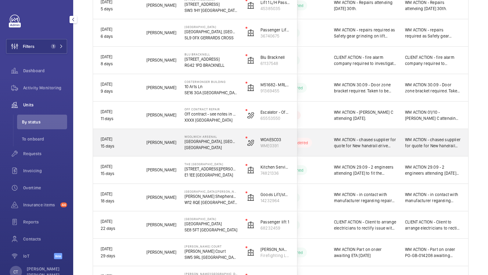
scroll to position [369, 0]
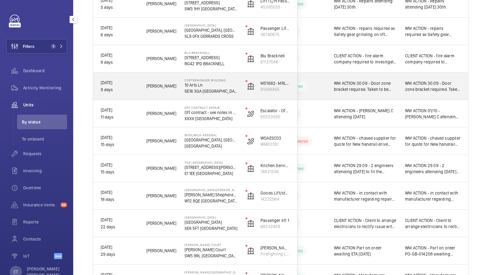
click at [415, 91] on span "WM ACTION 30.09 - Door zone bracket required. Taken to be fabricated chasing fo…" at bounding box center [433, 86] width 56 height 12
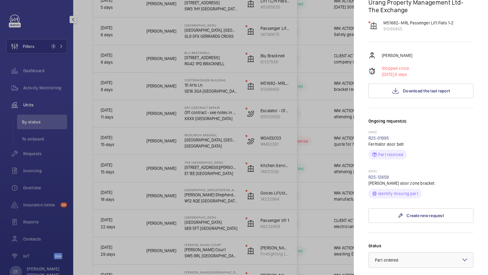
scroll to position [236, 0]
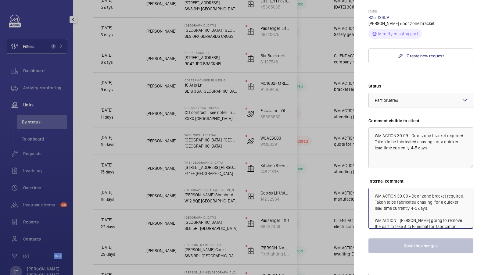
click at [435, 195] on textarea "WM ACTION 30.09 - Door zone bracket required. Taken to be fabricated chasing fo…" at bounding box center [420, 208] width 105 height 41
click at [327, 180] on div at bounding box center [244, 137] width 488 height 275
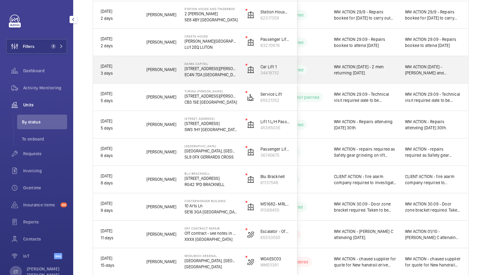
scroll to position [249, 0]
click at [423, 77] on div "WM ACTION [DATE] - [PERSON_NAME] and [PERSON_NAME] attending [DATE]. WM ACTION …" at bounding box center [433, 69] width 70 height 26
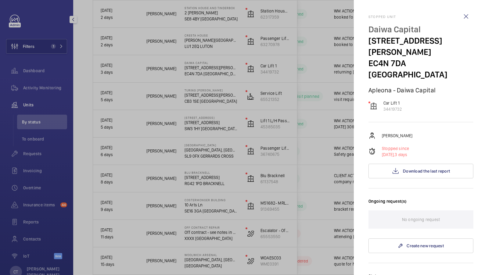
click at [334, 111] on div at bounding box center [244, 137] width 488 height 275
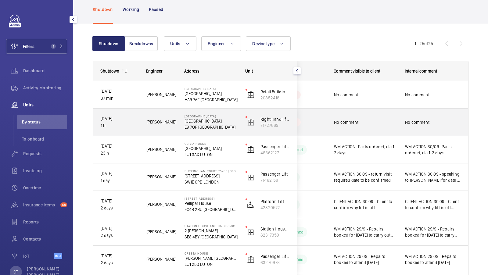
scroll to position [32, 0]
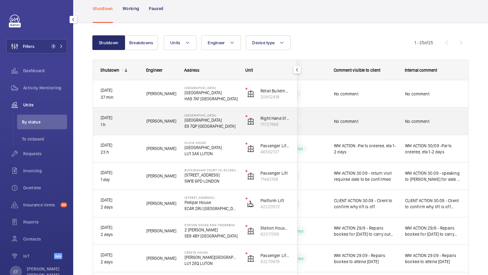
click at [414, 118] on span "No comment" at bounding box center [433, 121] width 56 height 6
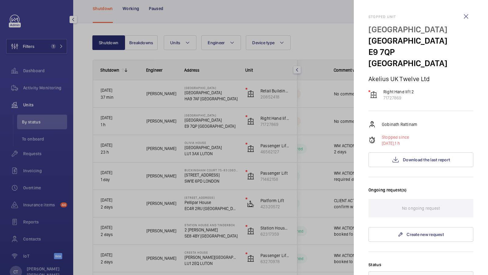
click at [307, 137] on div at bounding box center [244, 137] width 488 height 275
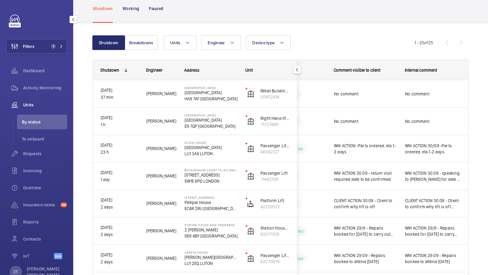
click at [415, 100] on div "No comment" at bounding box center [433, 94] width 56 height 14
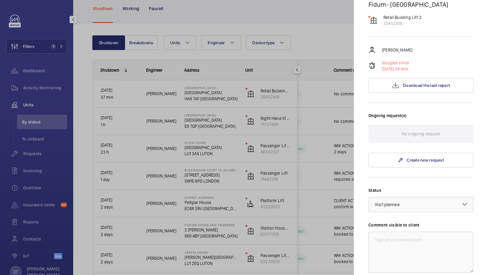
scroll to position [74, 0]
click at [311, 123] on div at bounding box center [244, 137] width 488 height 275
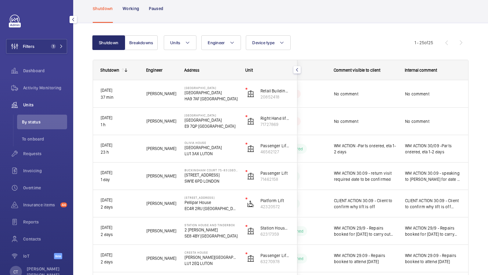
scroll to position [0, 0]
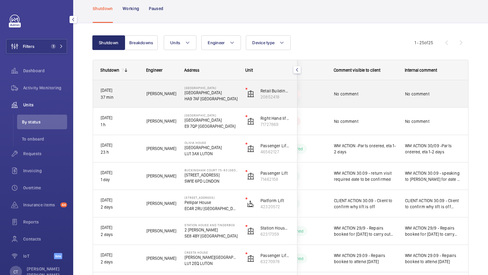
click at [415, 101] on div "No comment" at bounding box center [433, 94] width 70 height 26
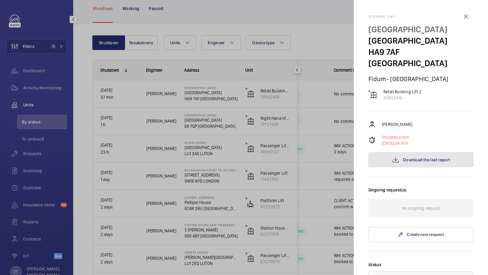
click at [412, 152] on button "Download the last report" at bounding box center [420, 159] width 105 height 15
click at [62, 50] on div at bounding box center [244, 137] width 488 height 275
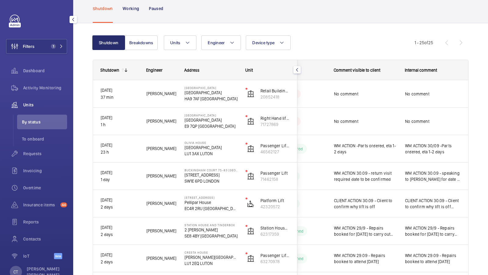
click at [58, 47] on mat-sidenav-container "Filters 1 Dashboard Activity Monitoring Units By status To onboard Requests Inv…" at bounding box center [244, 137] width 488 height 275
click at [59, 45] on span "1" at bounding box center [55, 46] width 15 height 5
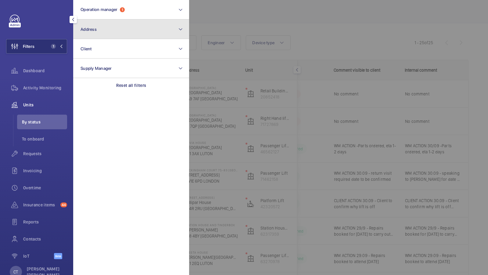
click at [109, 31] on button "Address" at bounding box center [131, 30] width 116 height 20
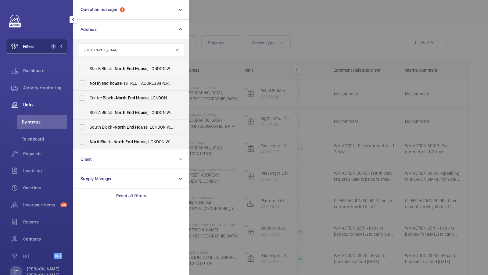
type input "[GEOGRAPHIC_DATA]"
click at [96, 69] on span "[GEOGRAPHIC_DATA] - [GEOGRAPHIC_DATA]" at bounding box center [132, 69] width 84 height 6
click at [88, 69] on input "[GEOGRAPHIC_DATA] - [GEOGRAPHIC_DATA]" at bounding box center [82, 69] width 12 height 12
checkbox input "true"
click at [95, 111] on span "Star A Block - [GEOGRAPHIC_DATA]" at bounding box center [132, 112] width 84 height 6
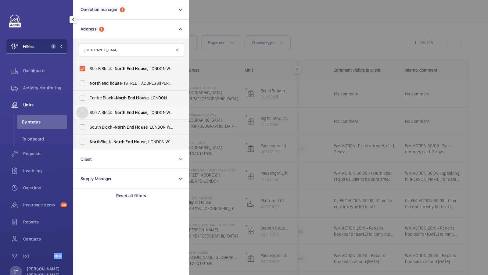
click at [88, 111] on input "Star A Block - [GEOGRAPHIC_DATA]" at bounding box center [82, 112] width 12 height 12
checkbox input "true"
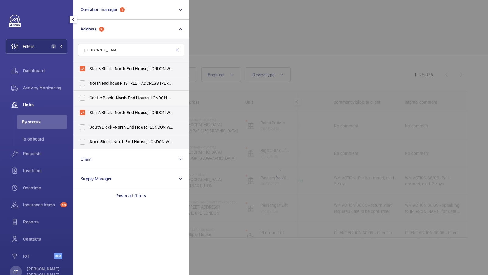
click at [98, 92] on label "[GEOGRAPHIC_DATA] - [GEOGRAPHIC_DATA]" at bounding box center [126, 98] width 106 height 15
click at [88, 92] on input "[GEOGRAPHIC_DATA] - [GEOGRAPHIC_DATA]" at bounding box center [82, 98] width 12 height 12
checkbox input "true"
click at [90, 121] on label "[GEOGRAPHIC_DATA] - [GEOGRAPHIC_DATA]" at bounding box center [126, 127] width 106 height 15
click at [88, 121] on input "[GEOGRAPHIC_DATA] - [GEOGRAPHIC_DATA]" at bounding box center [82, 127] width 12 height 12
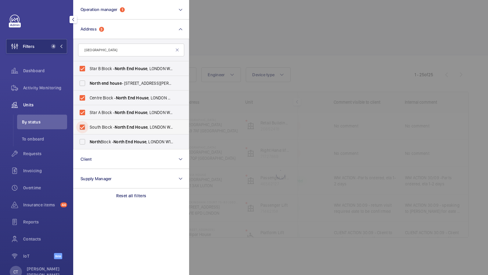
checkbox input "true"
click at [97, 147] on label "[GEOGRAPHIC_DATA] - [GEOGRAPHIC_DATA]" at bounding box center [126, 141] width 106 height 15
click at [88, 147] on input "[GEOGRAPHIC_DATA] - [GEOGRAPHIC_DATA]" at bounding box center [82, 142] width 12 height 12
checkbox input "true"
click at [50, 47] on span "6" at bounding box center [51, 46] width 7 height 5
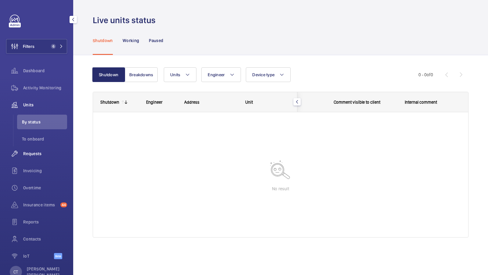
click at [36, 154] on span "Requests" at bounding box center [45, 154] width 44 height 6
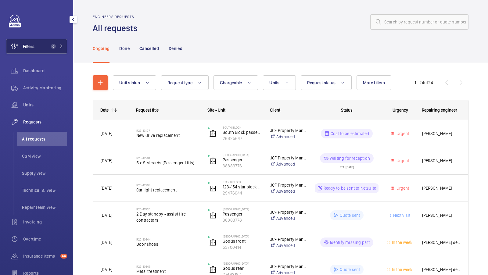
click at [55, 50] on button "Filters 6" at bounding box center [36, 46] width 61 height 15
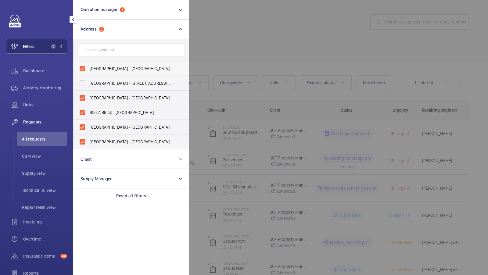
click at [109, 68] on span "[GEOGRAPHIC_DATA] - [GEOGRAPHIC_DATA]" at bounding box center [132, 69] width 84 height 6
click at [88, 68] on input "[GEOGRAPHIC_DATA] - [GEOGRAPHIC_DATA]" at bounding box center [82, 69] width 12 height 12
checkbox input "false"
click at [98, 97] on span "[GEOGRAPHIC_DATA] - [GEOGRAPHIC_DATA]" at bounding box center [132, 98] width 84 height 6
click at [88, 97] on input "[GEOGRAPHIC_DATA] - [GEOGRAPHIC_DATA]" at bounding box center [82, 98] width 12 height 12
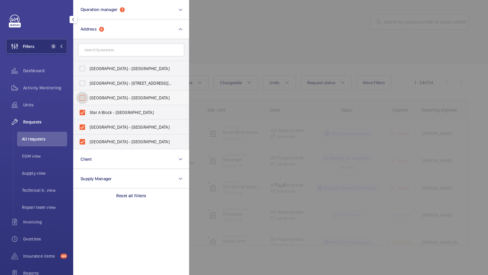
checkbox input "false"
click at [95, 116] on label "Star A Block - [GEOGRAPHIC_DATA]" at bounding box center [126, 112] width 106 height 15
click at [88, 116] on input "Star A Block - [GEOGRAPHIC_DATA]" at bounding box center [82, 112] width 12 height 12
checkbox input "false"
click at [95, 122] on label "[GEOGRAPHIC_DATA] - [GEOGRAPHIC_DATA]" at bounding box center [126, 127] width 106 height 15
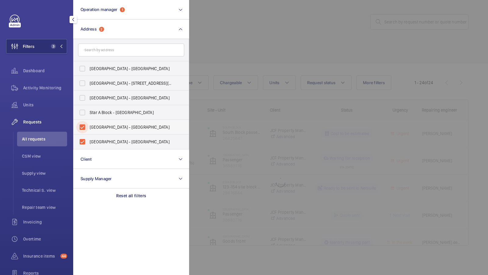
click at [88, 122] on input "[GEOGRAPHIC_DATA] - [GEOGRAPHIC_DATA]" at bounding box center [82, 127] width 12 height 12
checkbox input "false"
click at [95, 138] on label "[GEOGRAPHIC_DATA] - [GEOGRAPHIC_DATA]" at bounding box center [126, 141] width 106 height 15
click at [88, 138] on input "[GEOGRAPHIC_DATA] - [GEOGRAPHIC_DATA]" at bounding box center [82, 142] width 12 height 12
checkbox input "false"
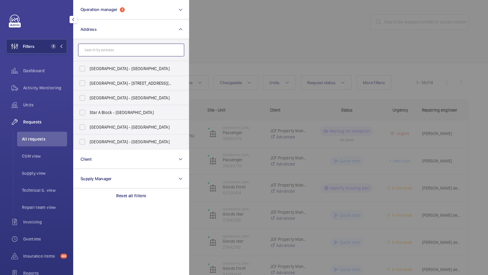
click at [102, 52] on input "text" at bounding box center [131, 50] width 106 height 13
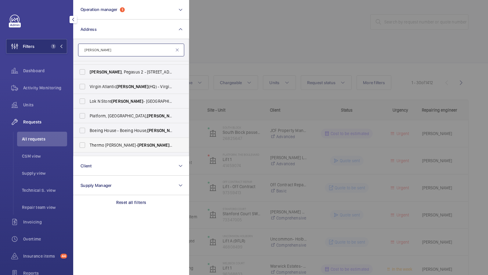
scroll to position [9, 0]
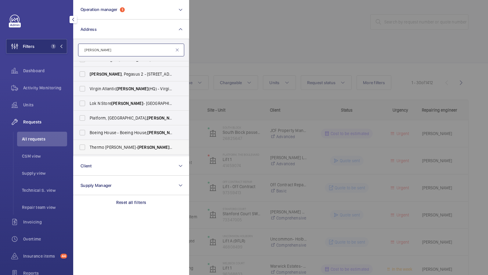
type input "[PERSON_NAME]"
click at [129, 119] on span "Platform, [STREET_ADDRESS][PERSON_NAME]" at bounding box center [132, 118] width 84 height 6
click at [88, 119] on input "Platform, [STREET_ADDRESS][PERSON_NAME]" at bounding box center [82, 118] width 12 height 12
checkbox input "true"
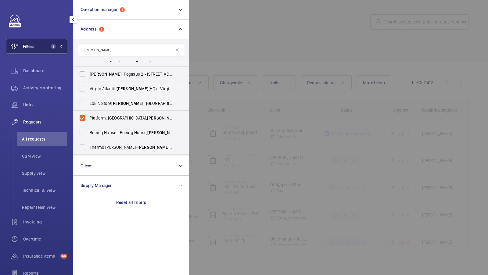
click at [32, 47] on span "Filters" at bounding box center [29, 46] width 12 height 6
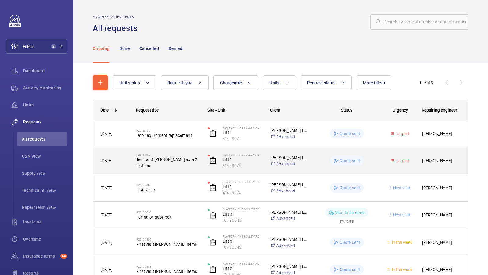
click at [161, 163] on span "Tech and [PERSON_NAME] acra 2 test tool" at bounding box center [167, 162] width 63 height 12
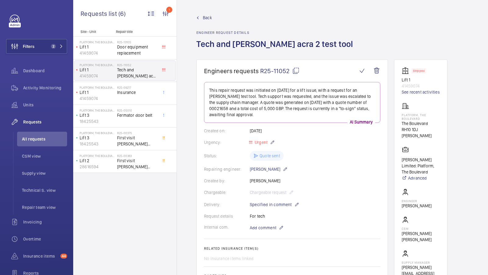
click at [210, 17] on span "Back" at bounding box center [207, 18] width 9 height 6
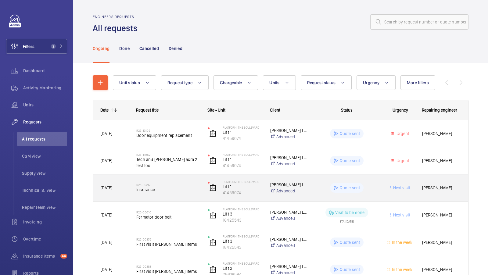
scroll to position [38, 0]
